Goal: Task Accomplishment & Management: Manage account settings

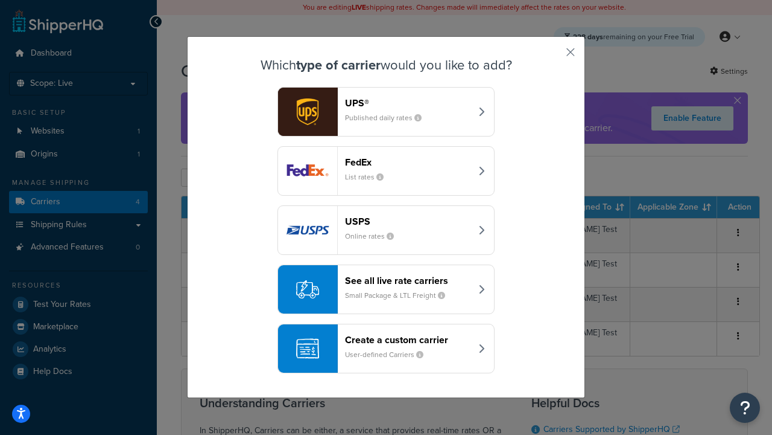
click at [386, 171] on div "FedEx List rates" at bounding box center [408, 170] width 126 height 29
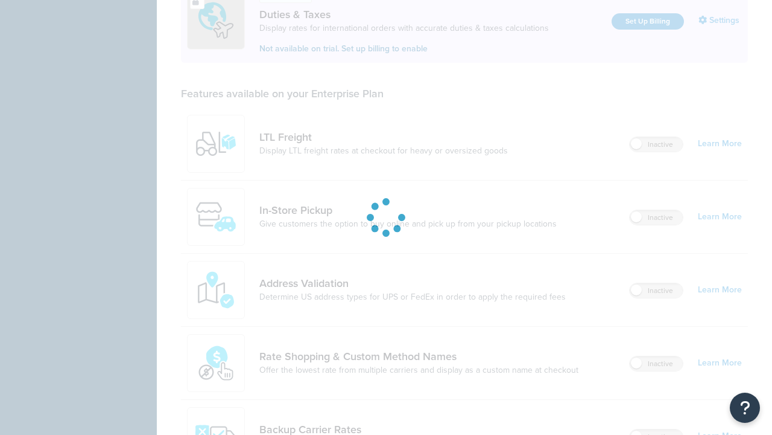
scroll to position [601, 0]
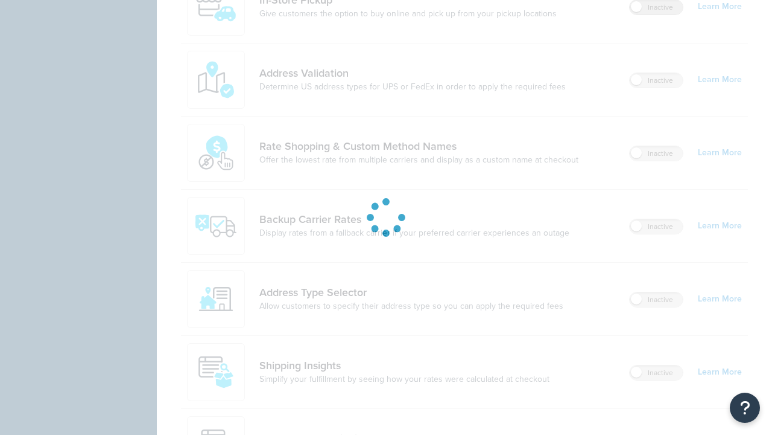
click at [657, 7] on label "Inactive" at bounding box center [656, 7] width 53 height 14
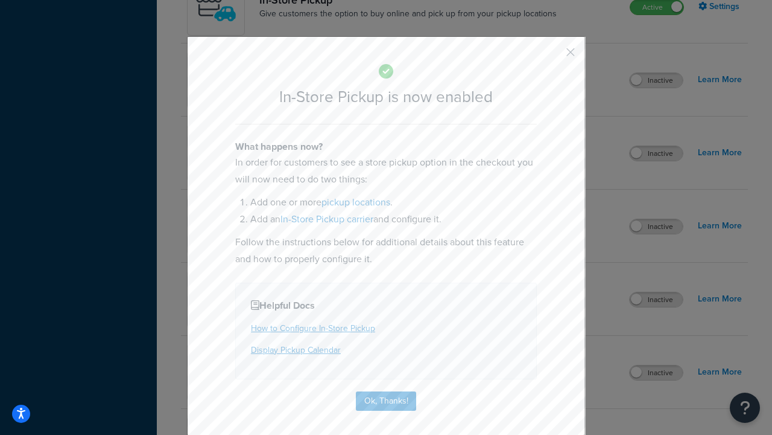
click at [553, 56] on button "button" at bounding box center [553, 56] width 3 height 3
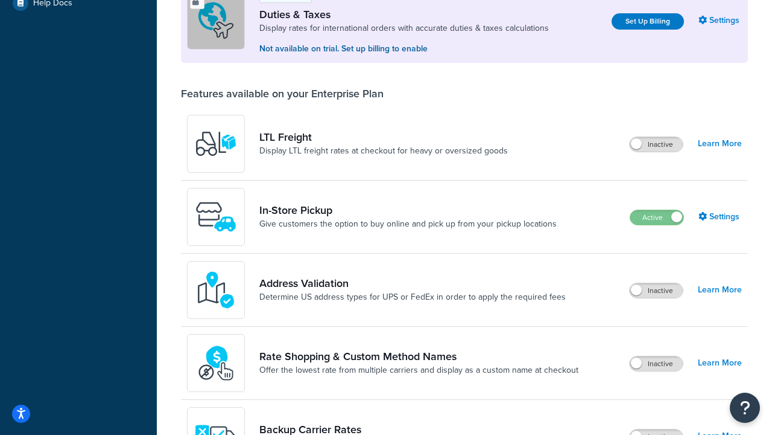
scroll to position [368, 0]
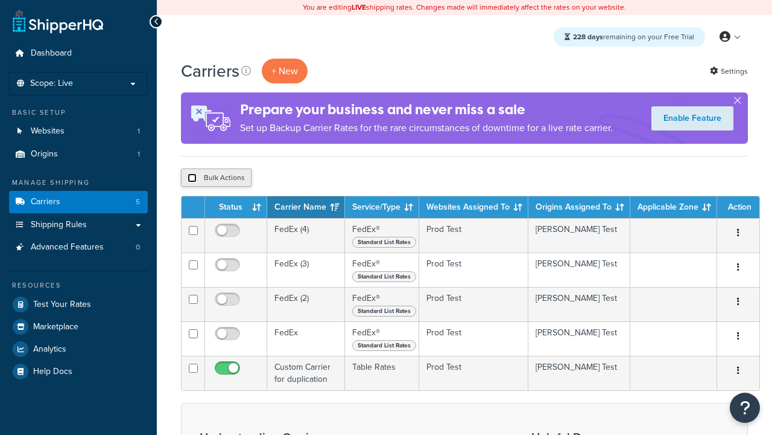
click at [192, 178] on input "checkbox" at bounding box center [192, 177] width 9 height 9
checkbox input "true"
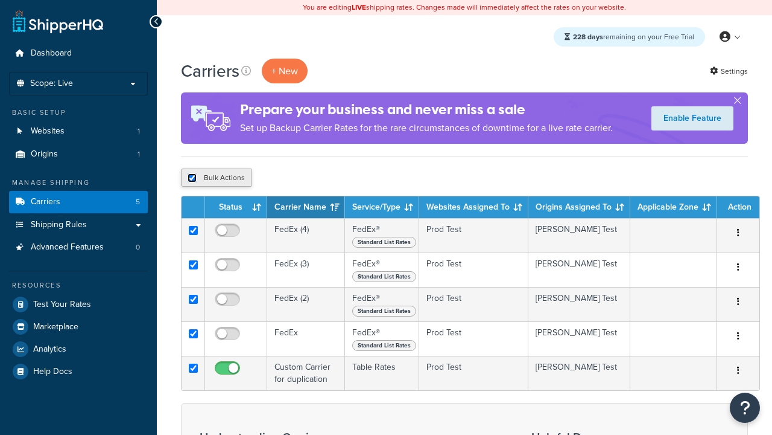
checkbox input "true"
click at [325, 178] on button "Delete" at bounding box center [322, 177] width 42 height 18
